Goal: Transaction & Acquisition: Download file/media

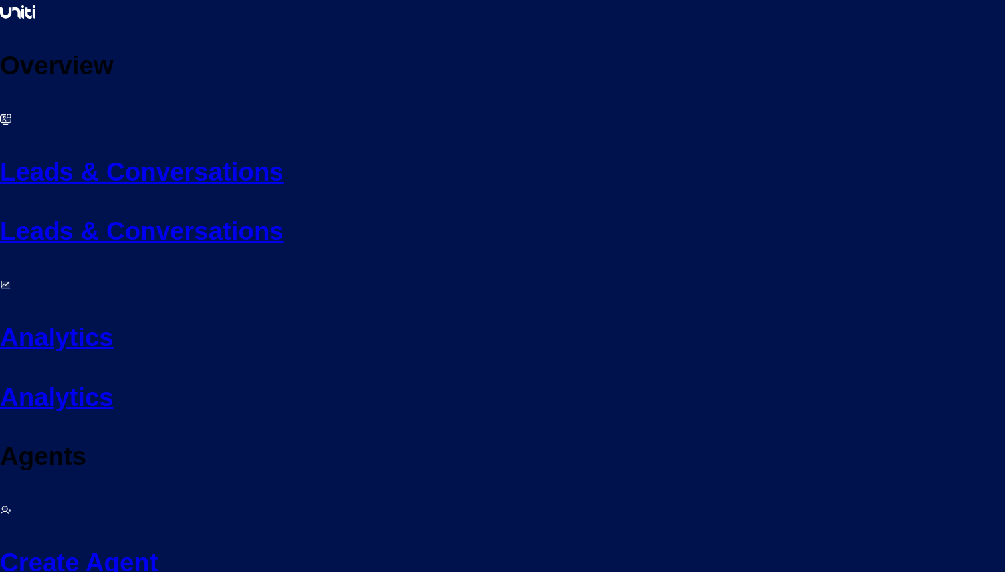
click at [29, 153] on h2 "Leads & Conversations" at bounding box center [502, 172] width 1005 height 39
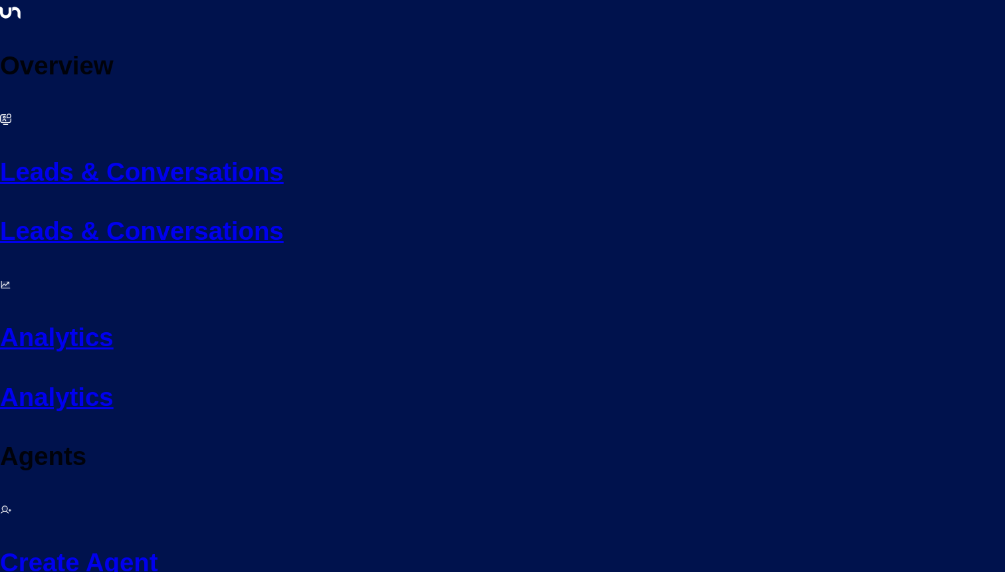
select select "***"
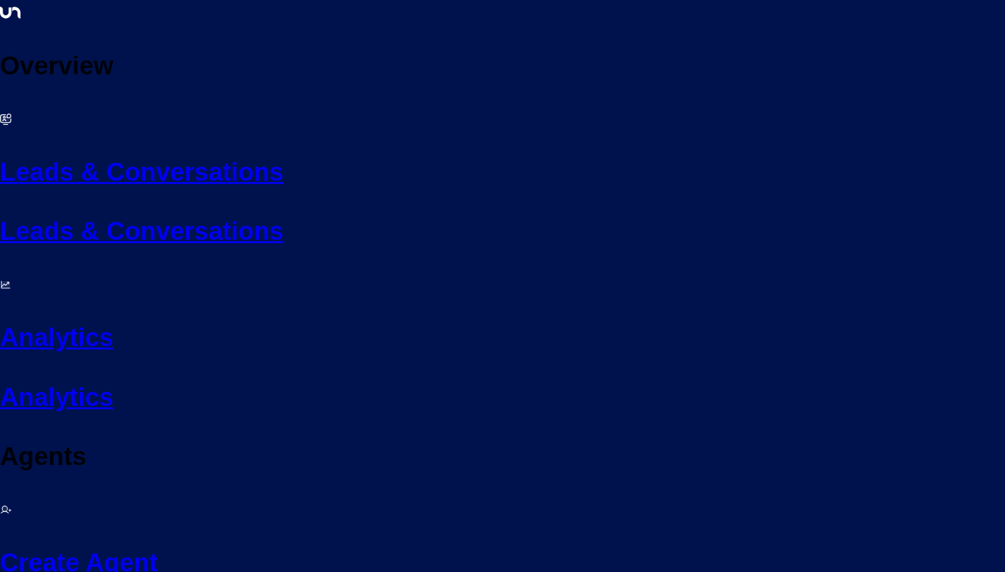
click at [64, 153] on h2 "Leads & Conversations" at bounding box center [502, 172] width 1005 height 39
